Goal: Task Accomplishment & Management: Use online tool/utility

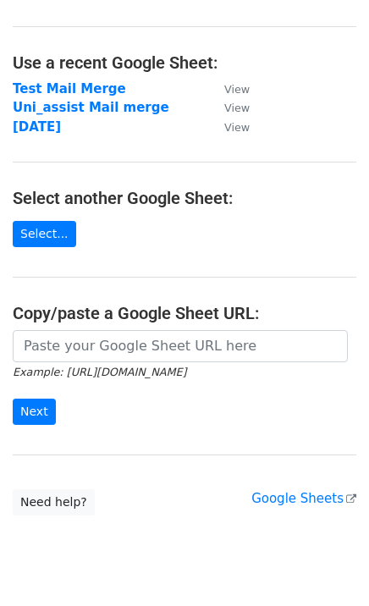
scroll to position [104, 0]
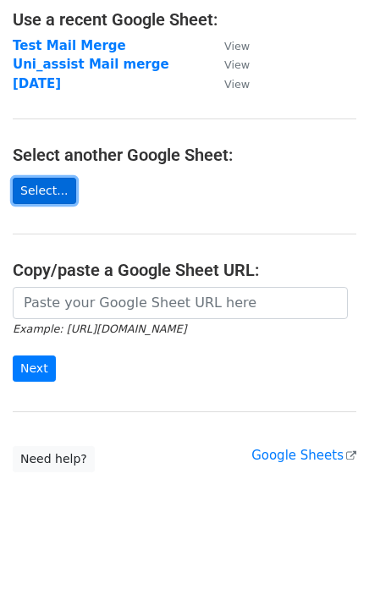
click at [44, 194] on link "Select..." at bounding box center [44, 191] width 63 height 26
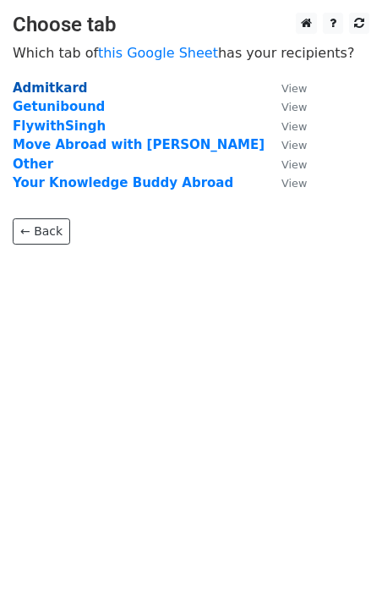
click at [62, 86] on strong "Admitkard" at bounding box center [50, 87] width 75 height 15
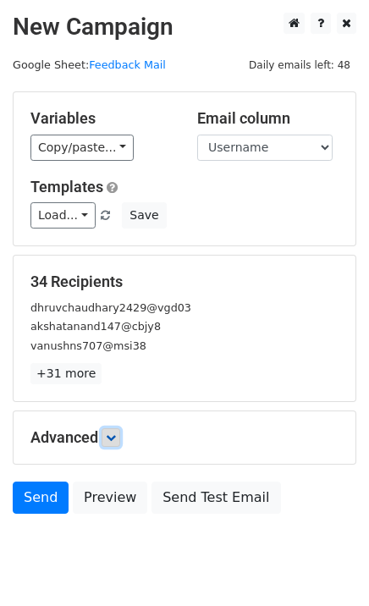
click at [115, 430] on link at bounding box center [111, 437] width 19 height 19
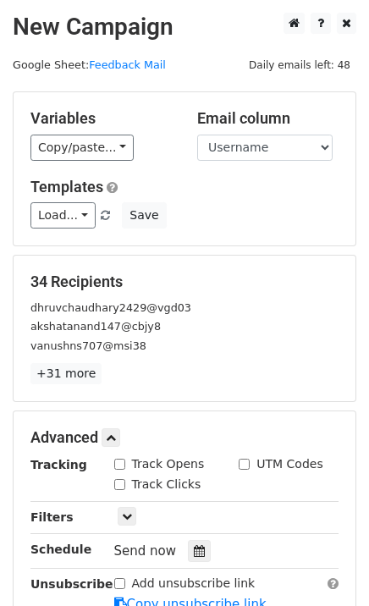
click at [131, 333] on small "akshatanand147@cbjy8" at bounding box center [95, 326] width 130 height 13
click at [267, 152] on select "Advisor Brand Username" at bounding box center [264, 148] width 135 height 26
click at [96, 294] on div "34 Recipients dhruvchaudhary2429@vgd03 akshatanand147@cbjy8 vanushns707@msi38 +…" at bounding box center [184, 328] width 308 height 112
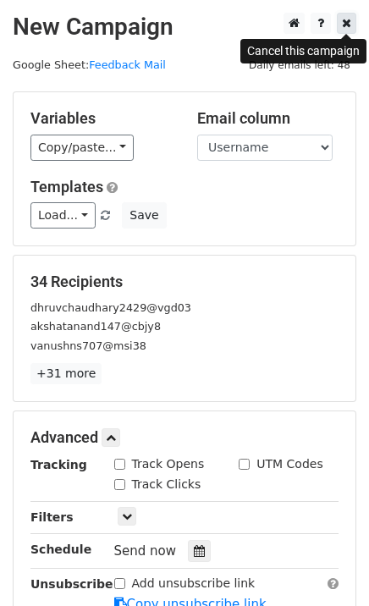
click at [348, 25] on icon at bounding box center [346, 23] width 9 height 12
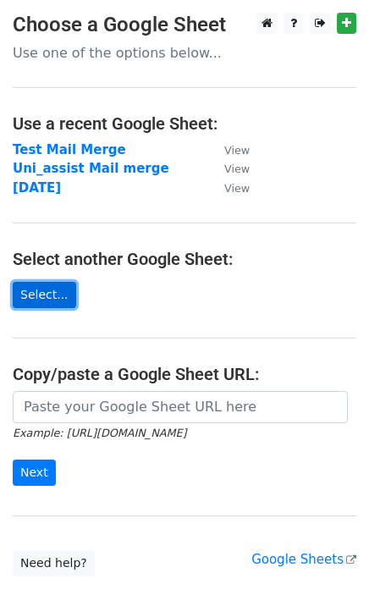
click at [30, 285] on link "Select..." at bounding box center [44, 295] width 63 height 26
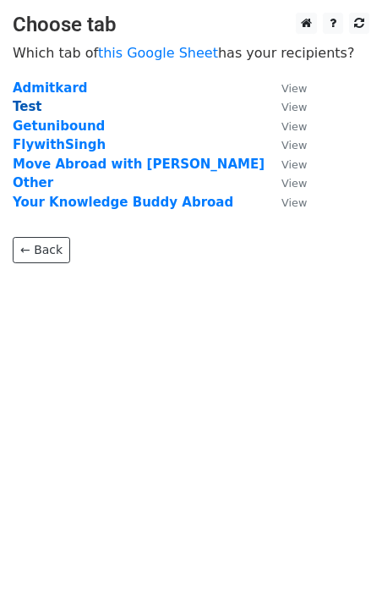
click at [33, 108] on strong "Test" at bounding box center [28, 106] width 30 height 15
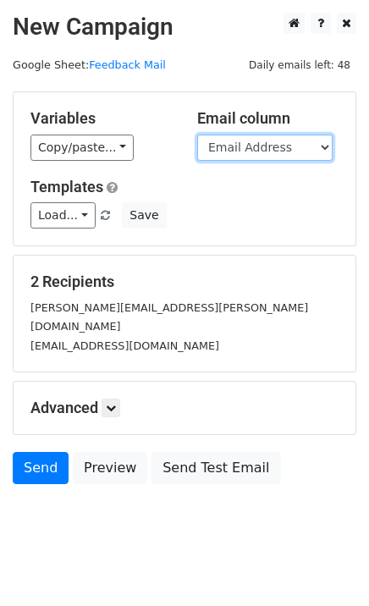
click at [289, 152] on select "Username Name Email Address" at bounding box center [264, 148] width 135 height 26
click at [206, 182] on h5 "Templates" at bounding box center [184, 187] width 308 height 19
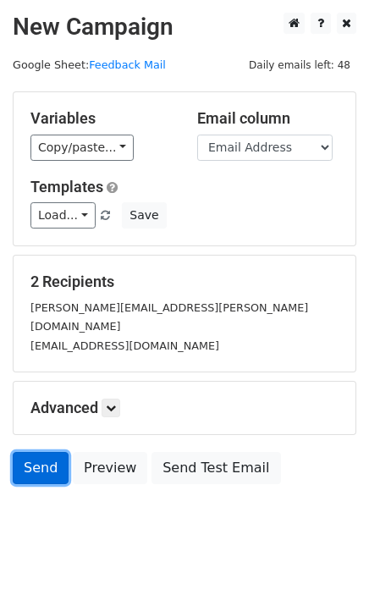
click at [47, 452] on link "Send" at bounding box center [41, 468] width 56 height 32
